Goal: Task Accomplishment & Management: Complete application form

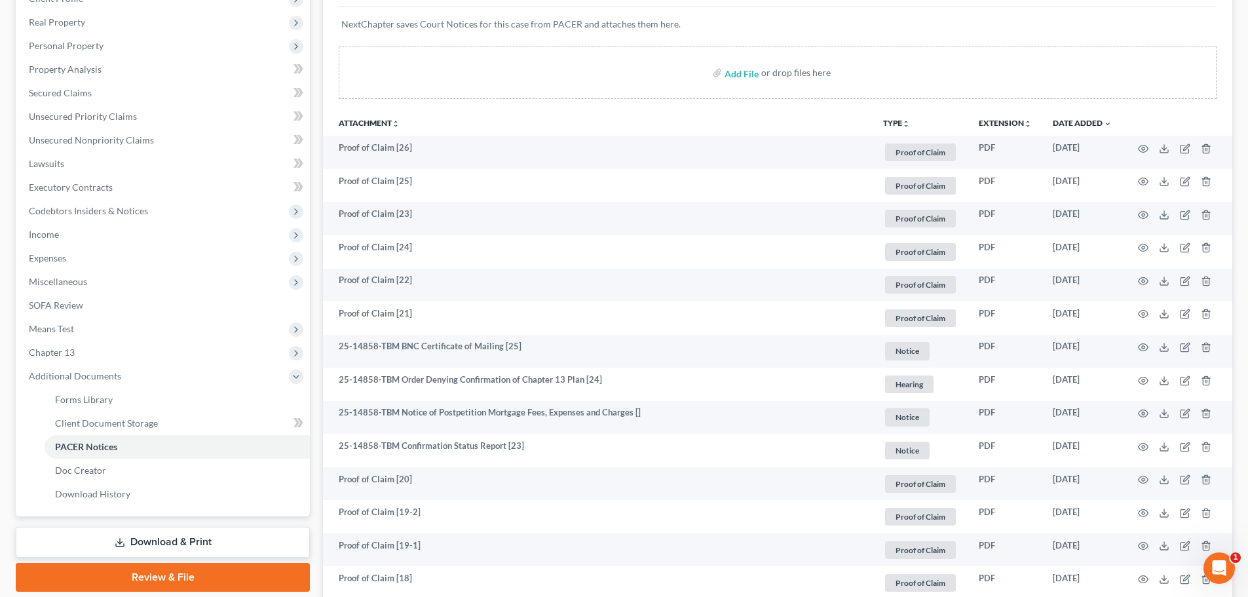
scroll to position [153, 0]
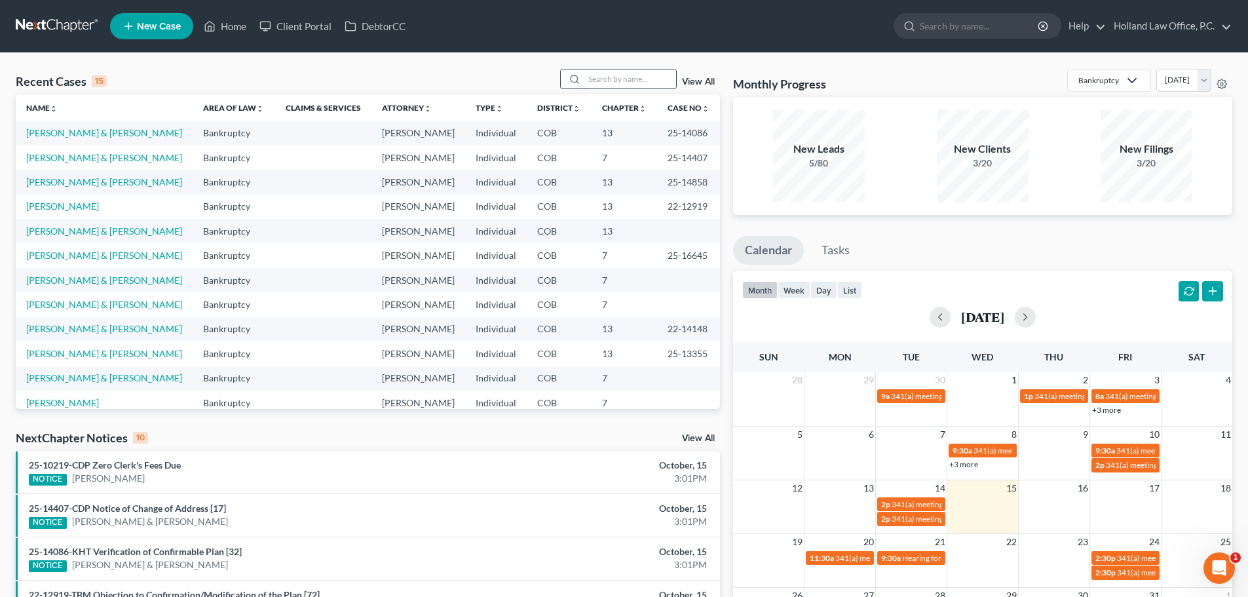
click at [596, 73] on input "search" at bounding box center [630, 78] width 92 height 19
paste input "David Paul"
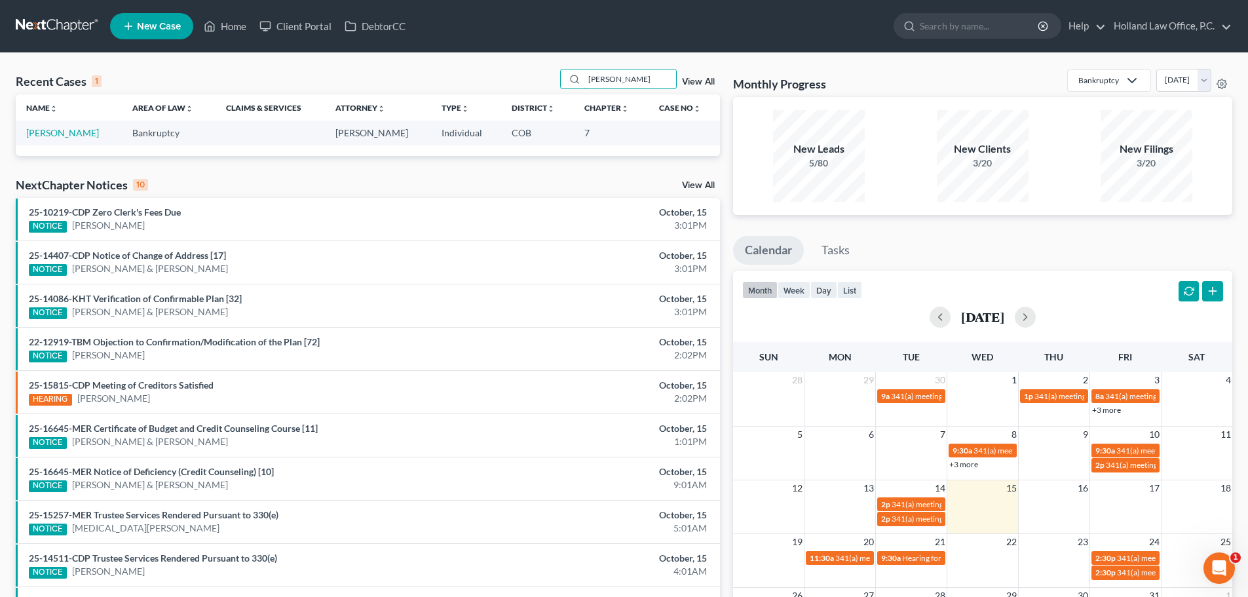
type input "David Paul"
click at [60, 133] on link "Paul, David" at bounding box center [62, 132] width 73 height 11
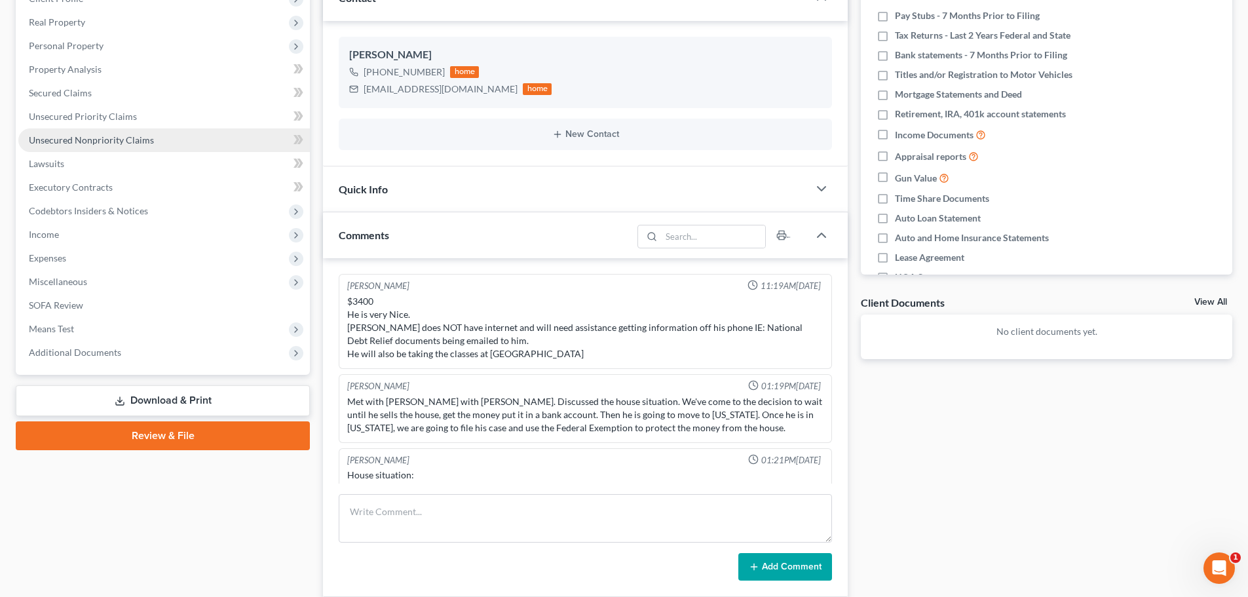
scroll to position [225, 0]
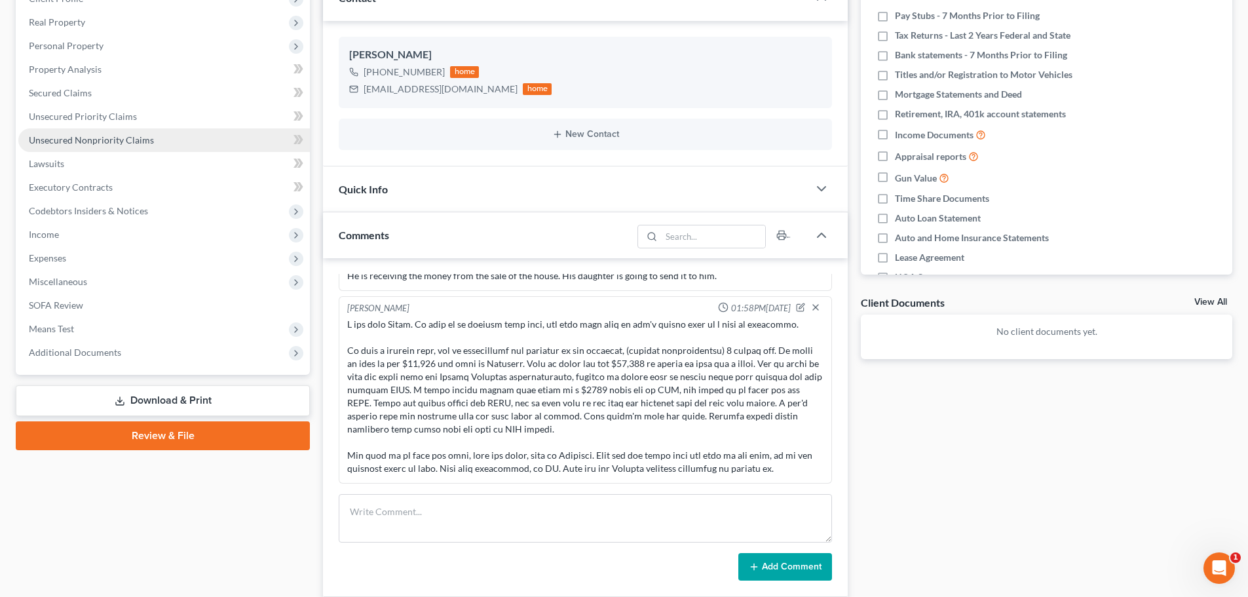
click at [82, 147] on link "Unsecured Nonpriority Claims" at bounding box center [164, 140] width 292 height 24
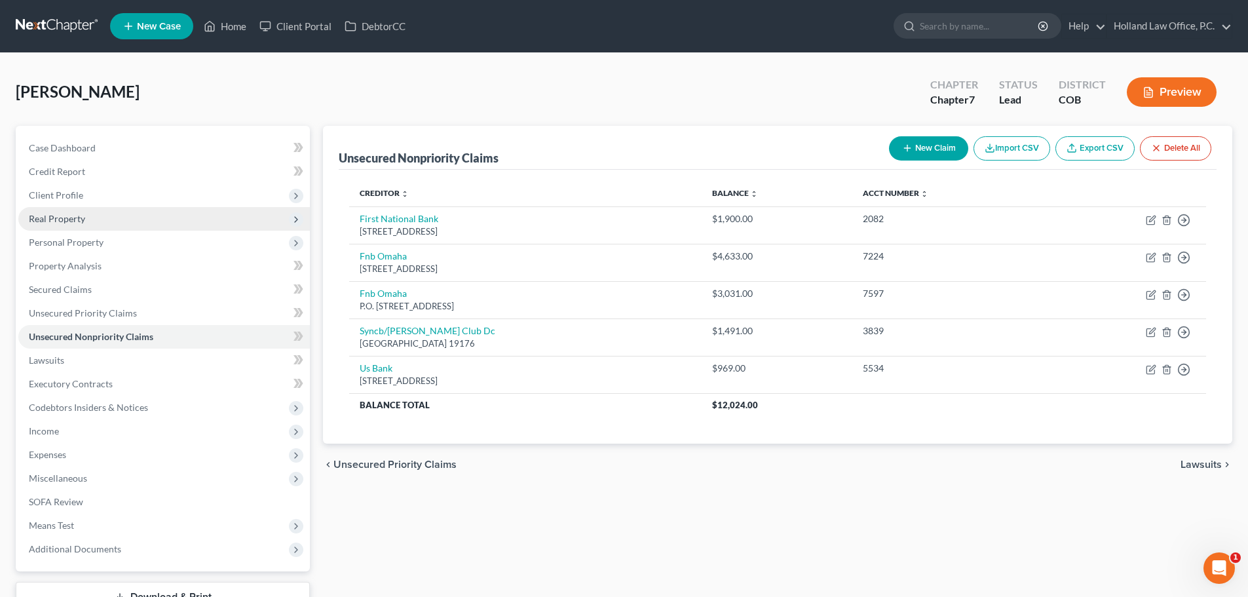
click at [69, 221] on span "Real Property" at bounding box center [57, 218] width 56 height 11
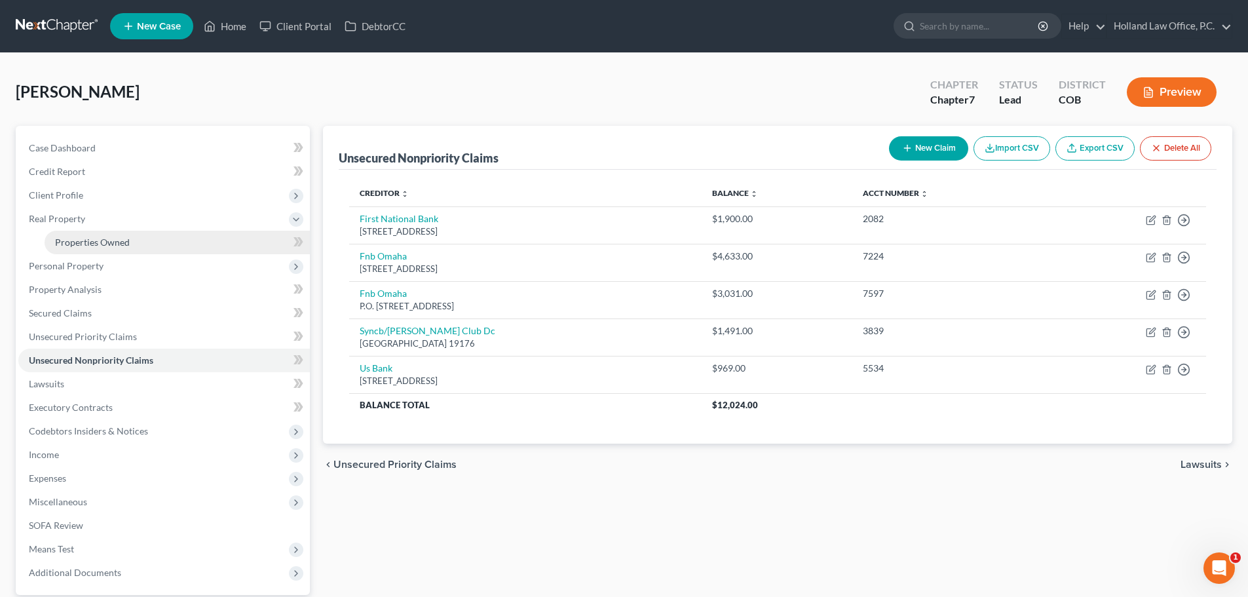
click at [83, 248] on link "Properties Owned" at bounding box center [177, 243] width 265 height 24
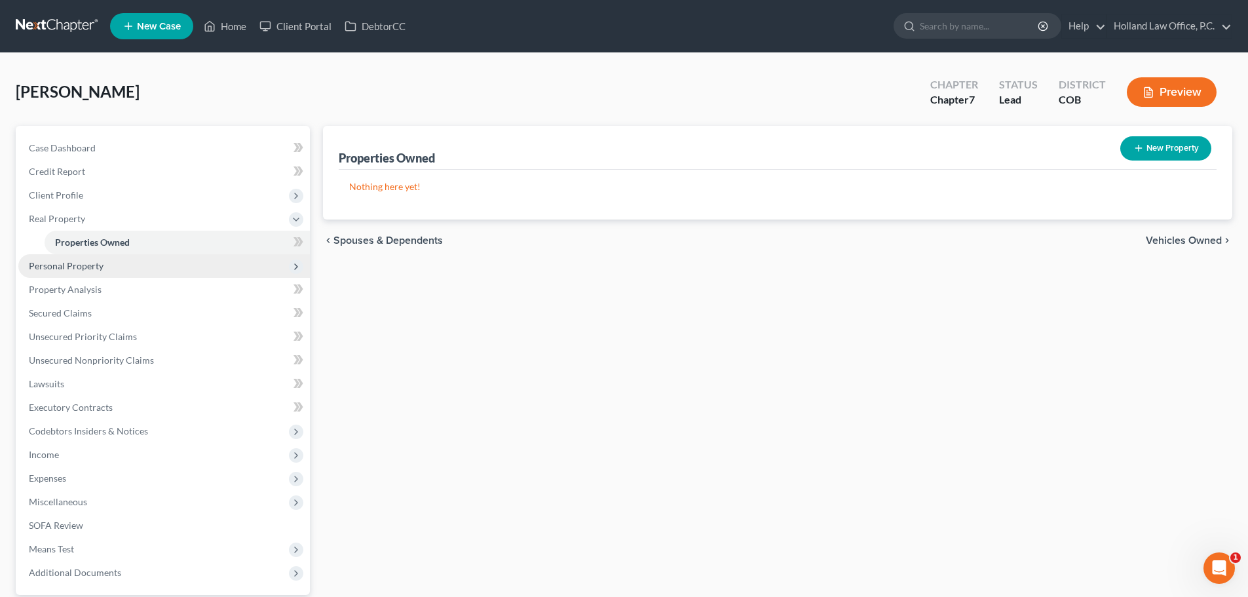
click at [60, 267] on span "Personal Property" at bounding box center [66, 265] width 75 height 11
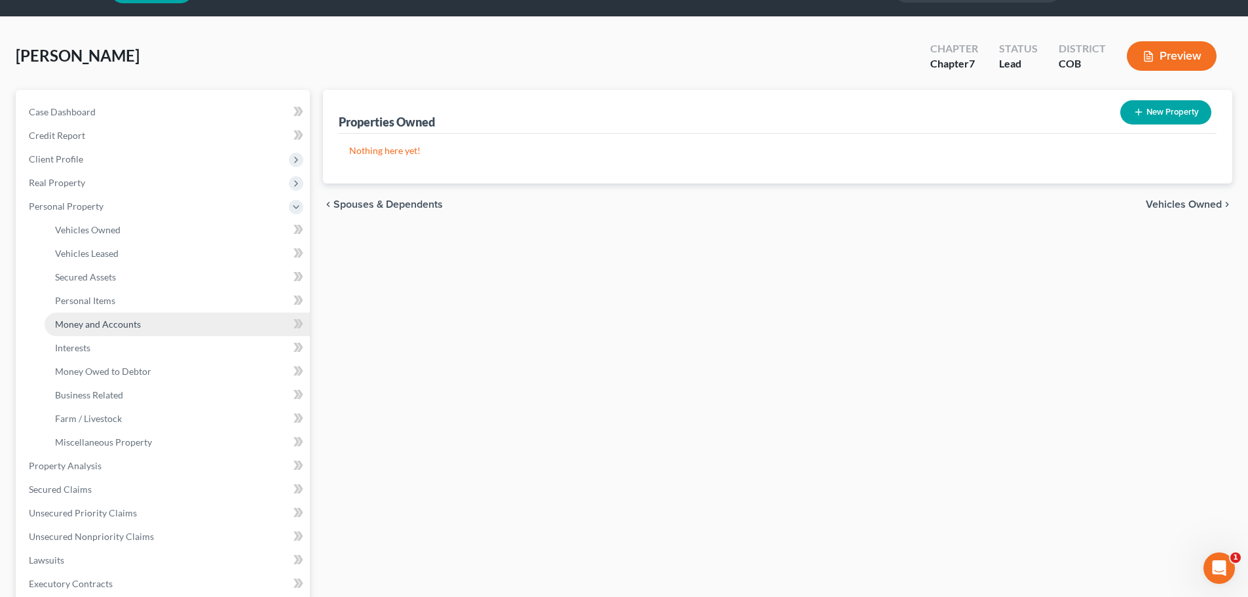
scroll to position [66, 0]
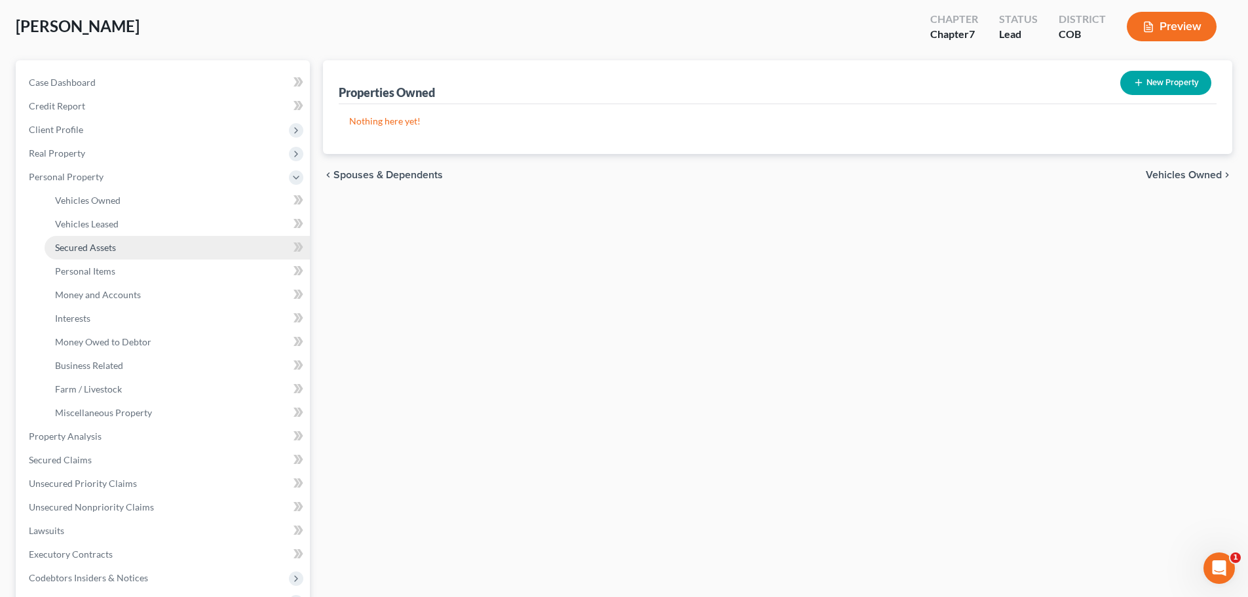
click at [100, 253] on link "Secured Assets" at bounding box center [177, 248] width 265 height 24
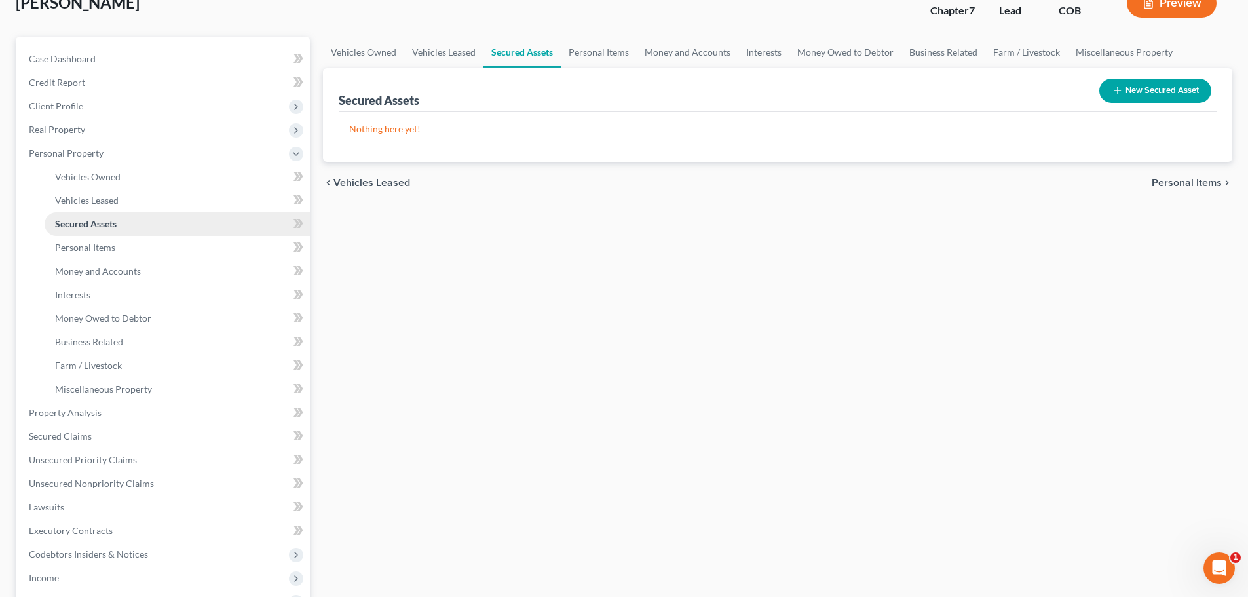
scroll to position [66, 0]
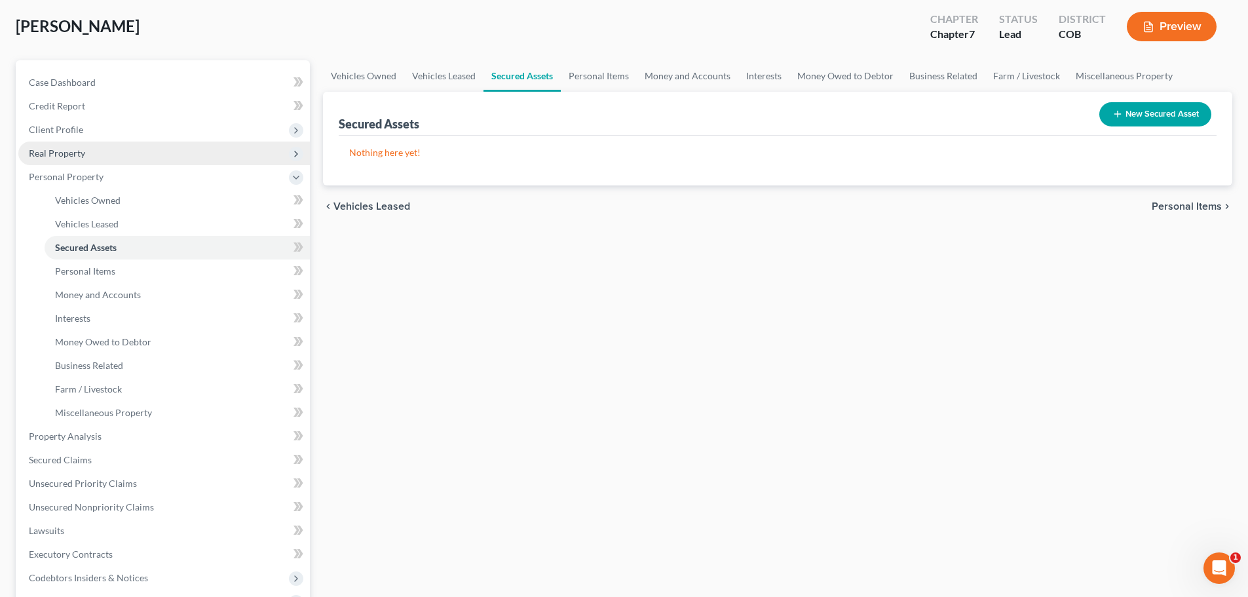
click at [73, 153] on span "Real Property" at bounding box center [57, 152] width 56 height 11
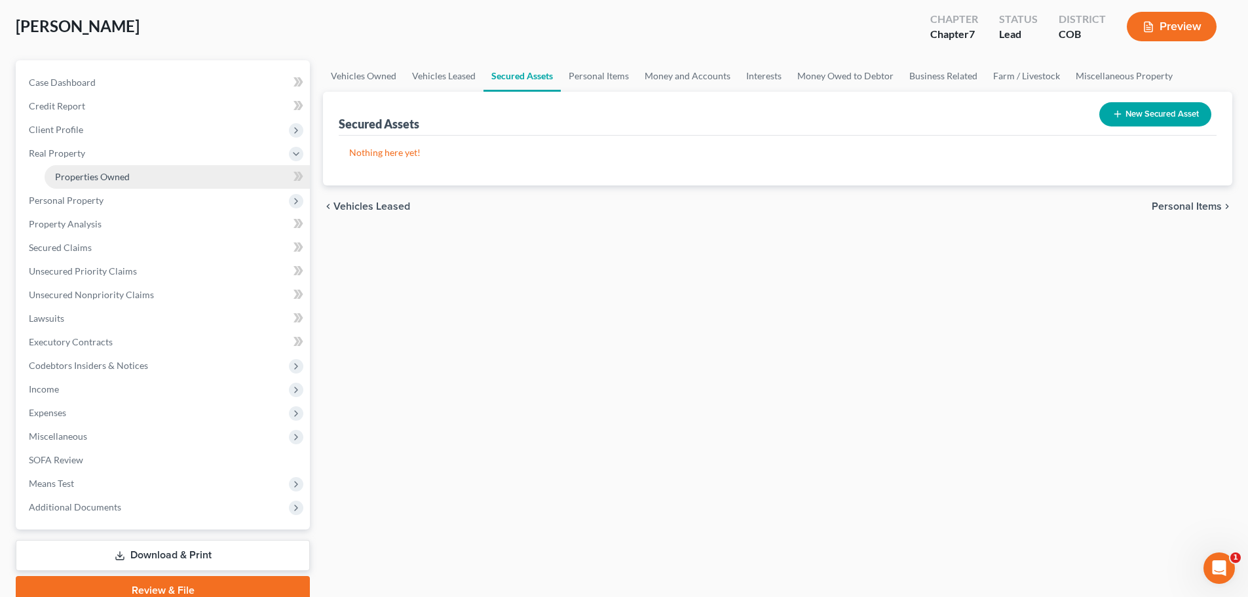
click at [94, 175] on span "Properties Owned" at bounding box center [92, 176] width 75 height 11
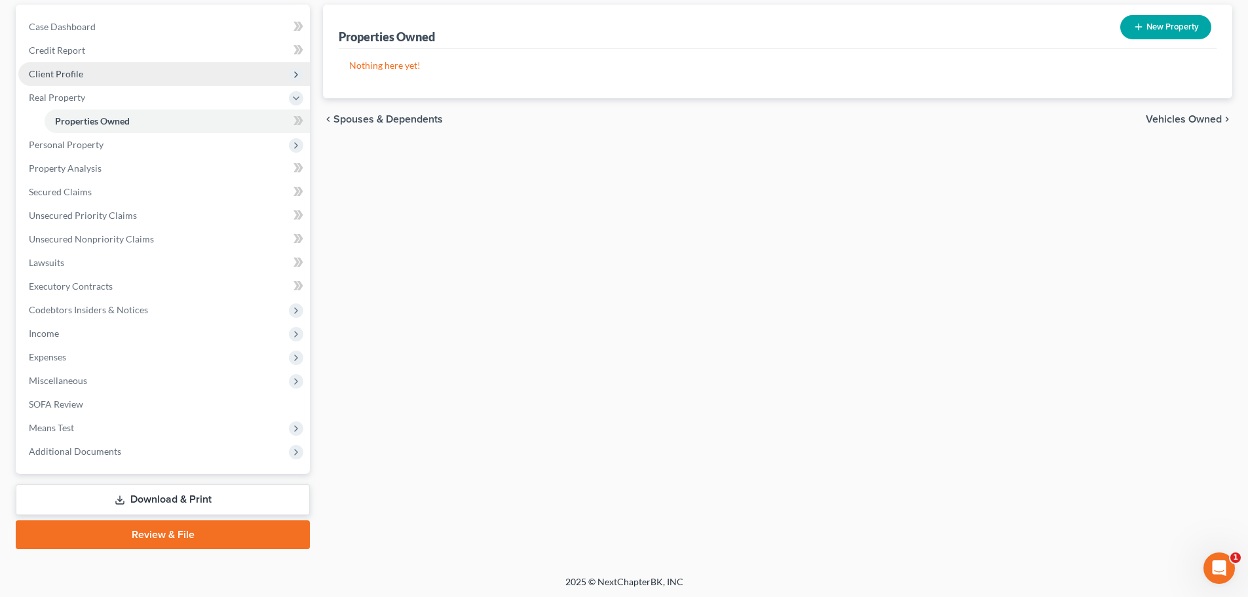
scroll to position [123, 0]
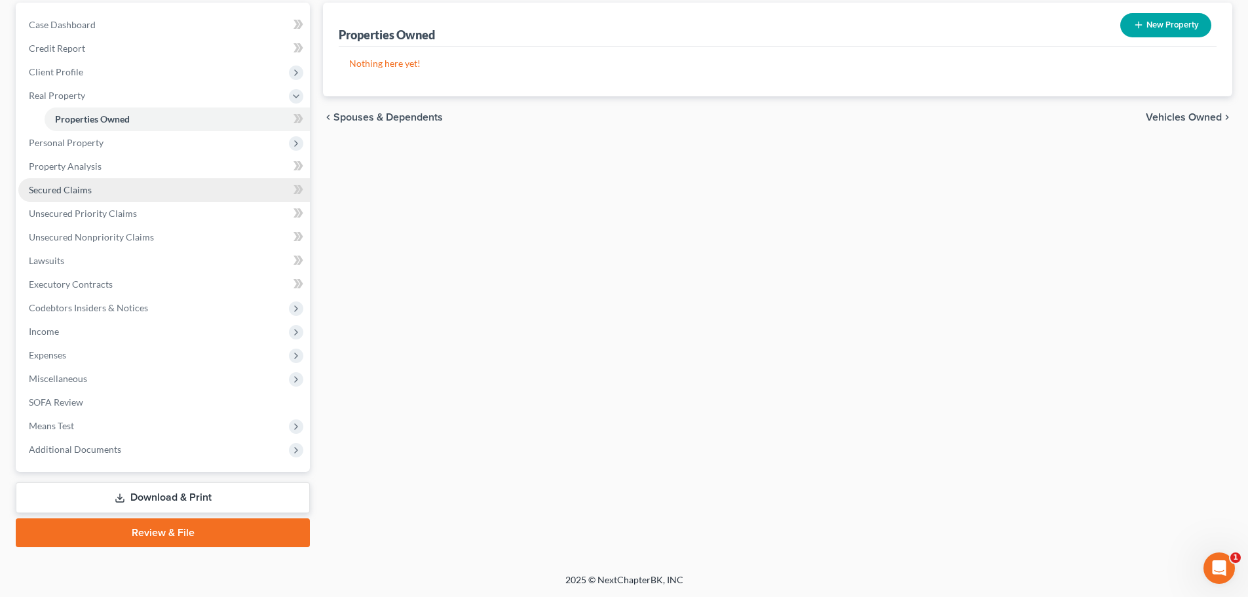
click at [74, 189] on span "Secured Claims" at bounding box center [60, 189] width 63 height 11
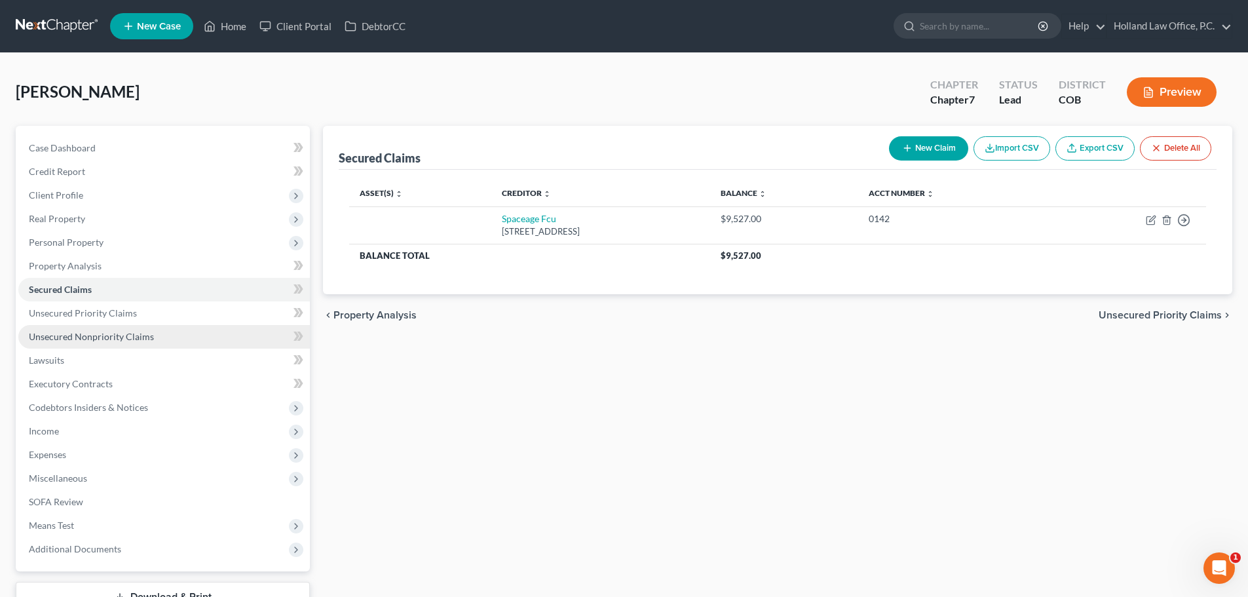
click at [91, 337] on span "Unsecured Nonpriority Claims" at bounding box center [91, 336] width 125 height 11
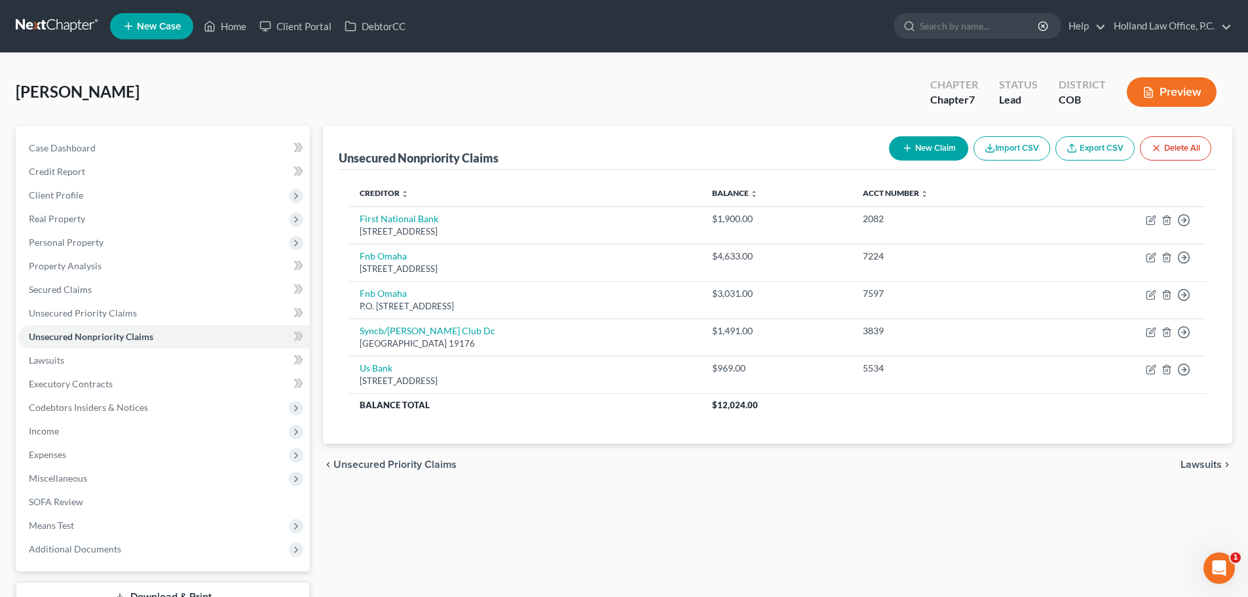
click at [930, 147] on button "New Claim" at bounding box center [928, 148] width 79 height 24
select select "0"
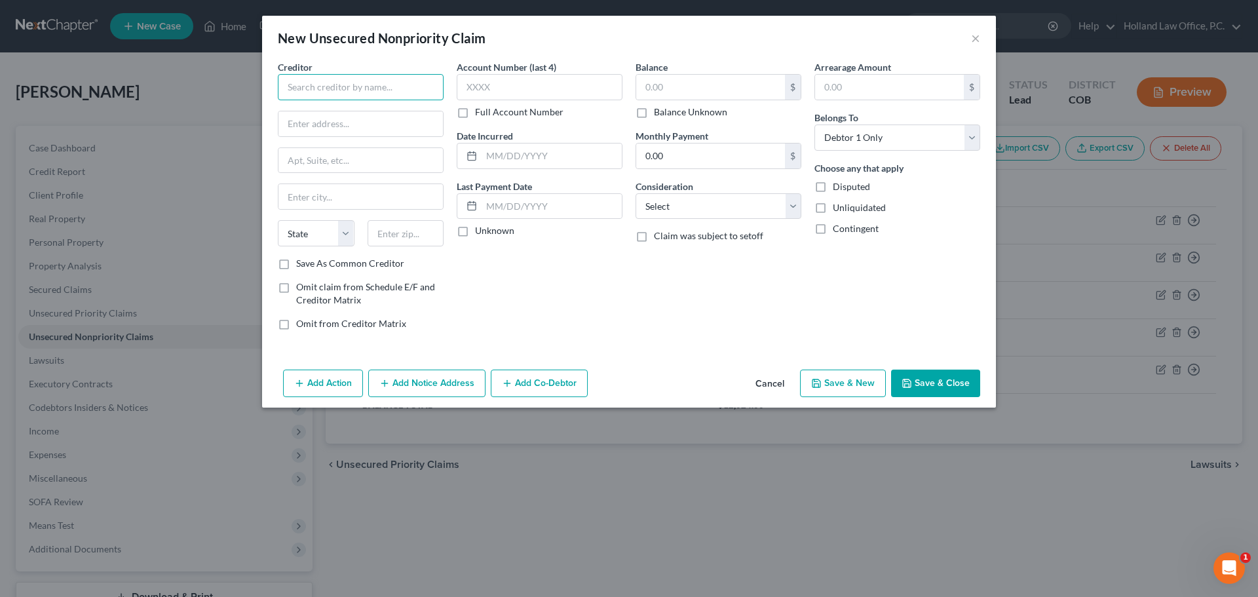
click at [351, 85] on input "text" at bounding box center [361, 87] width 166 height 26
type input "Space Age Credit Union"
click at [658, 87] on input "text" at bounding box center [710, 87] width 149 height 25
type input "9,474.52"
click at [797, 204] on select "Select Cable / Satellite Services Collection Agency Credit Card Debt Debt Couns…" at bounding box center [718, 206] width 166 height 26
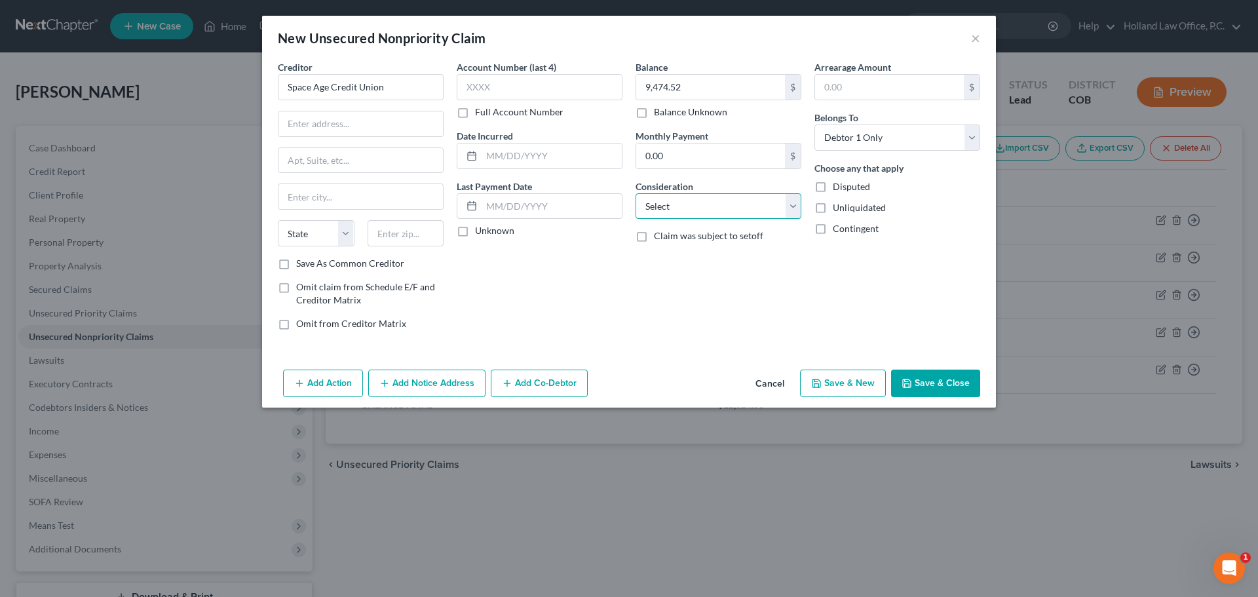
select select "14"
click at [635, 193] on select "Select Cable / Satellite Services Collection Agency Credit Card Debt Debt Couns…" at bounding box center [718, 206] width 166 height 26
click at [654, 286] on label "Claim was subject to setoff" at bounding box center [708, 286] width 109 height 13
click at [659, 286] on input "Claim was subject to setoff" at bounding box center [663, 284] width 9 height 9
checkbox input "true"
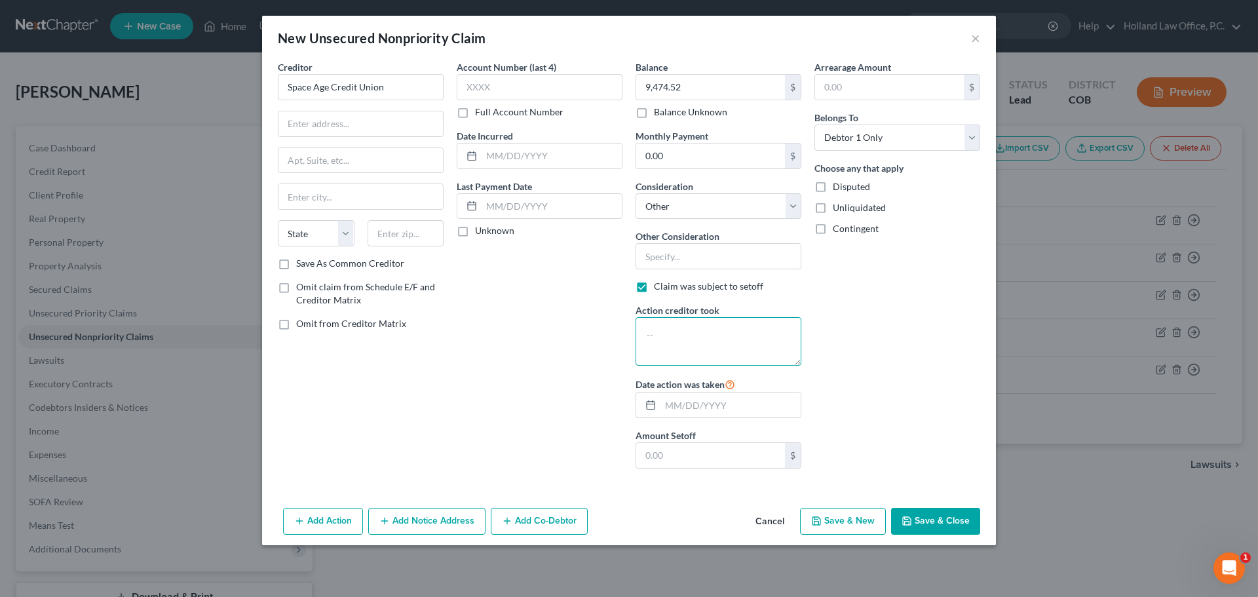
click at [661, 330] on textarea at bounding box center [718, 341] width 166 height 48
click at [666, 408] on input "text" at bounding box center [730, 404] width 140 height 25
click at [783, 335] on textarea "motorcycle was returned, but not" at bounding box center [718, 341] width 166 height 48
type textarea "motorcycle was returned, but not sold by the creditor yet"
click at [924, 523] on button "Save & Close" at bounding box center [935, 522] width 89 height 28
